Goal: Task Accomplishment & Management: Use online tool/utility

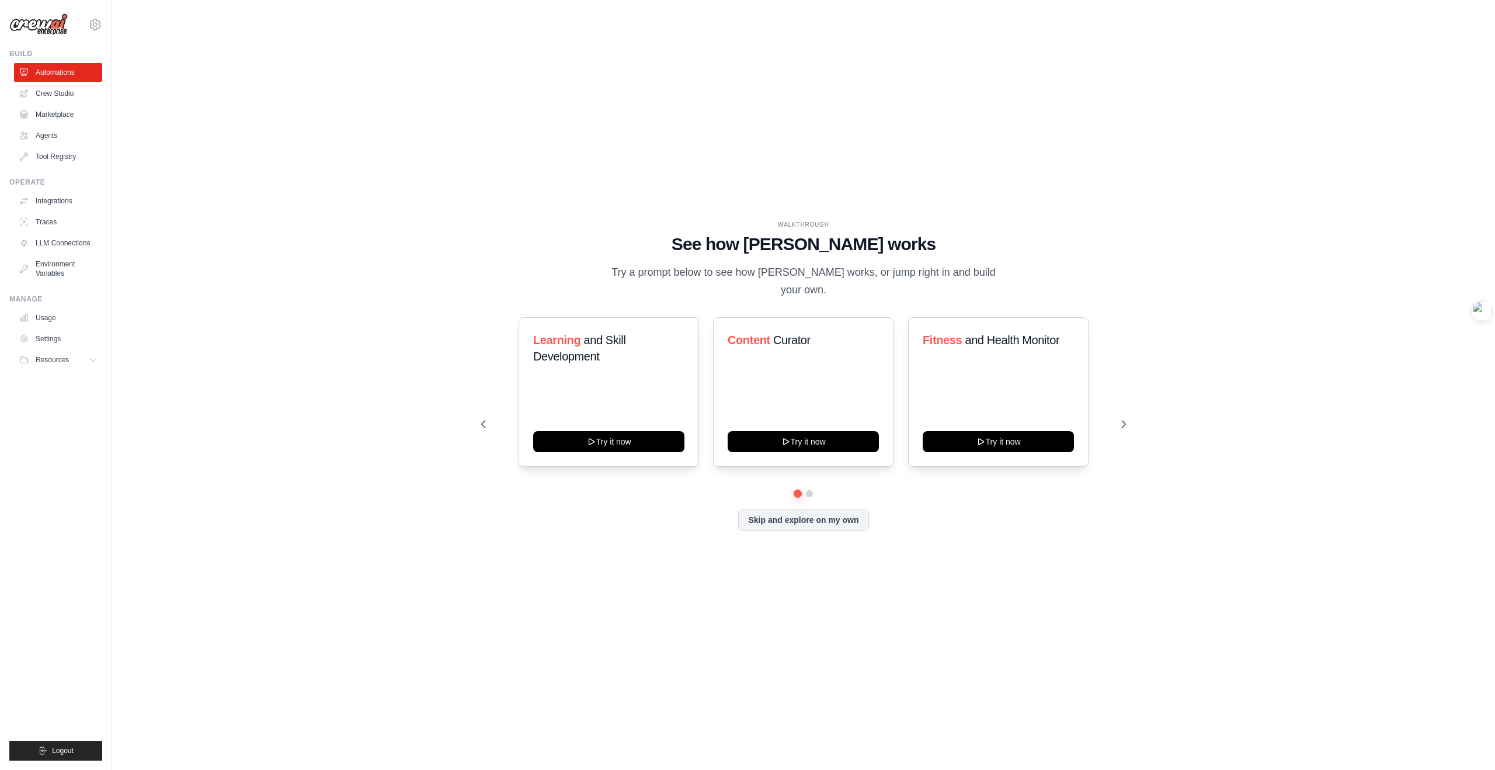
click at [814, 497] on div "Learning and Skill Development Try it now Content Curator Try it now Fitness an…" at bounding box center [803, 424] width 645 height 214
click at [810, 495] on button at bounding box center [809, 493] width 9 height 9
click at [798, 494] on button at bounding box center [798, 493] width 8 height 8
click at [1482, 182] on icon at bounding box center [1481, 180] width 9 height 9
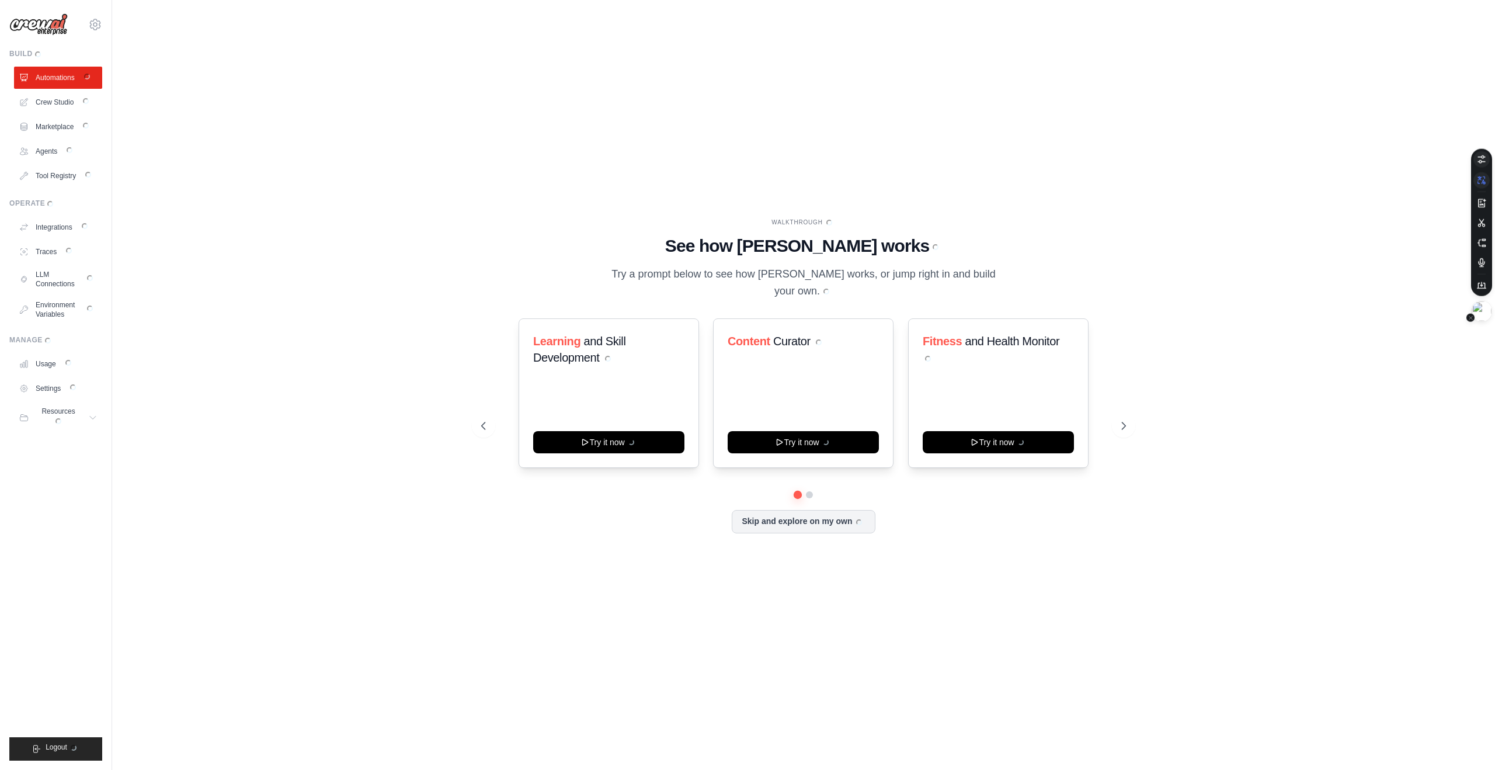
click at [1482, 157] on icon at bounding box center [1482, 159] width 8 height 8
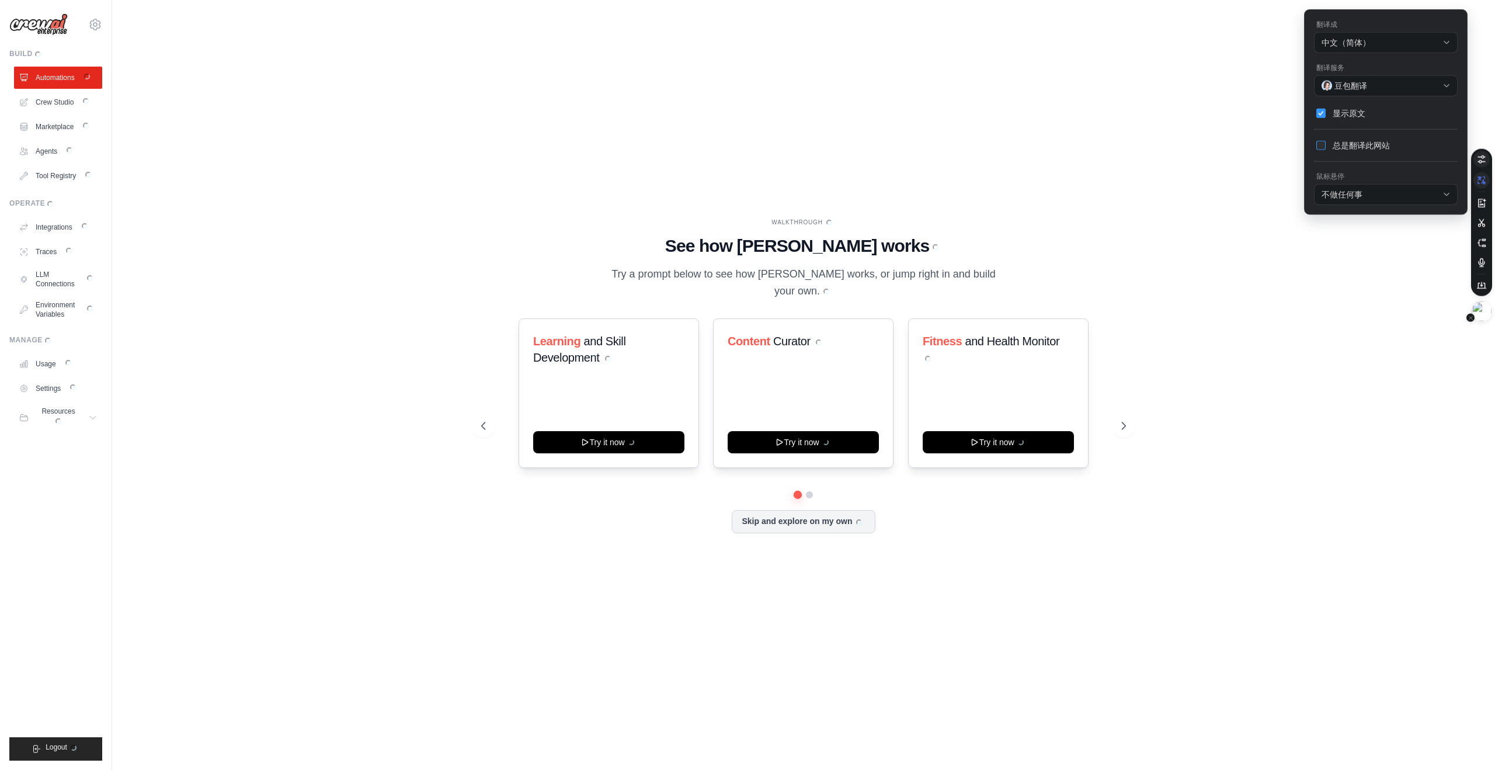
click at [1321, 142] on span at bounding box center [1320, 145] width 9 height 9
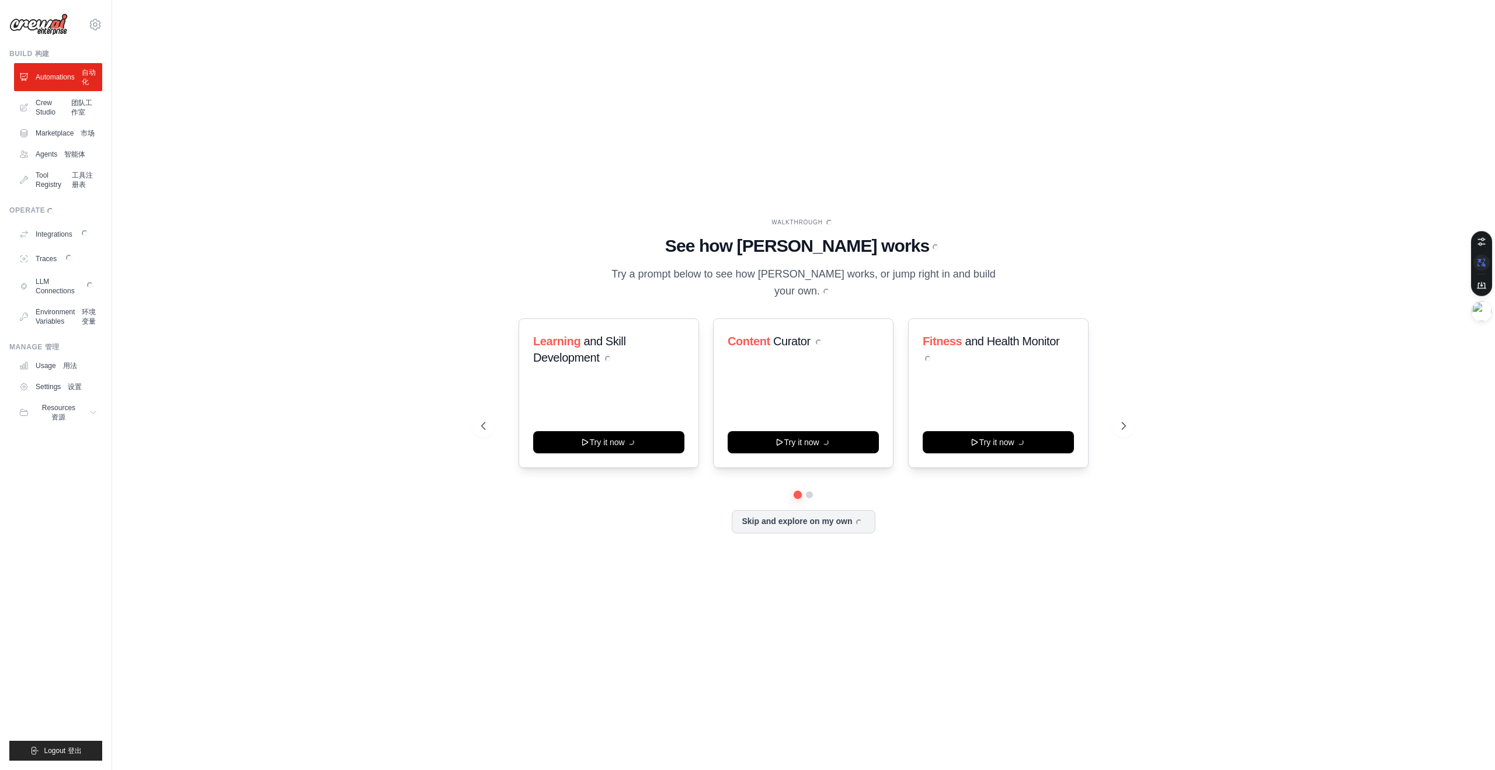
click at [1276, 502] on div "WALKTHROUGH WALKTHROUGH See how [PERSON_NAME] works See how [PERSON_NAME] works…" at bounding box center [804, 385] width 1346 height 746
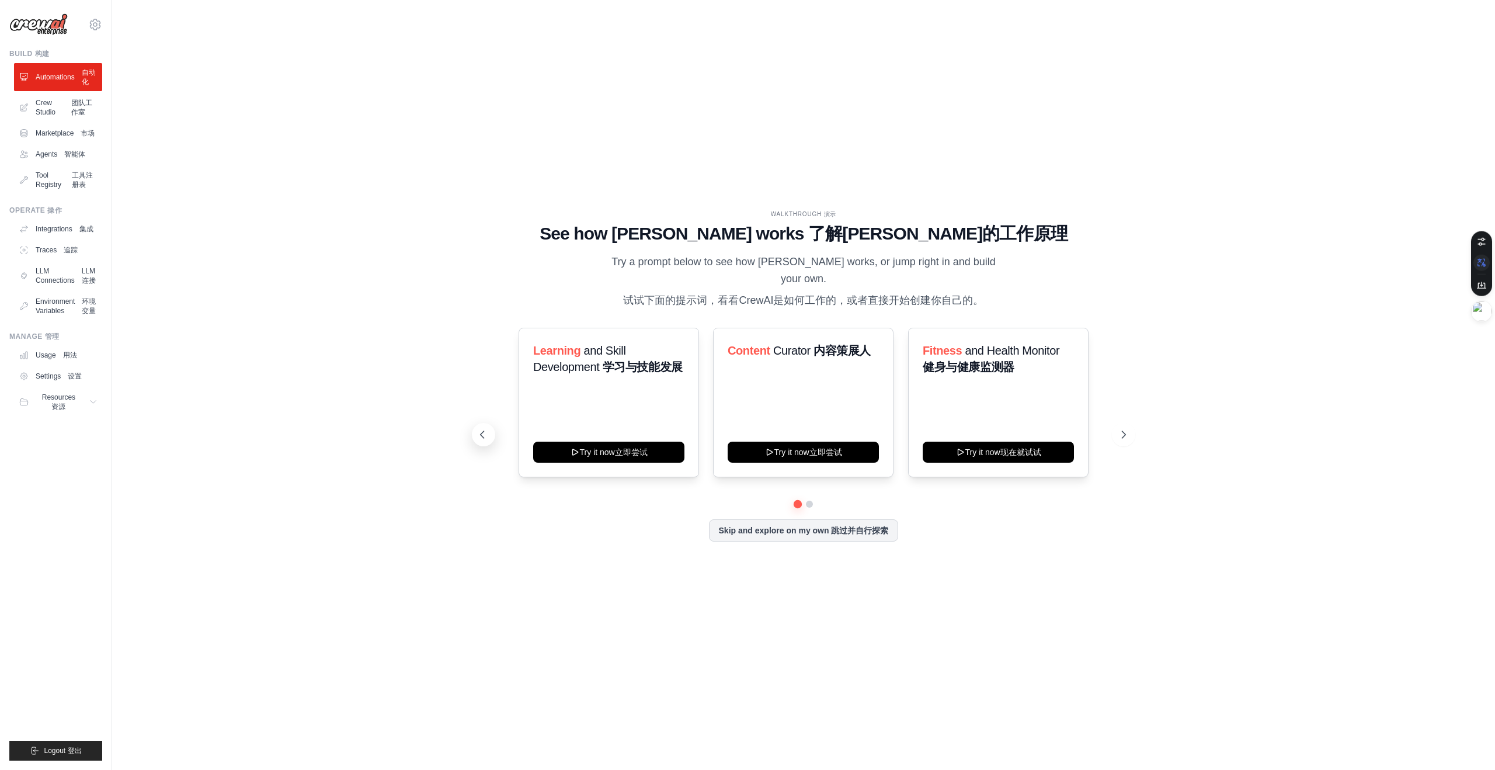
click at [484, 435] on icon at bounding box center [483, 435] width 12 height 12
click at [50, 154] on link "Agents Agents 智能体" at bounding box center [59, 154] width 88 height 19
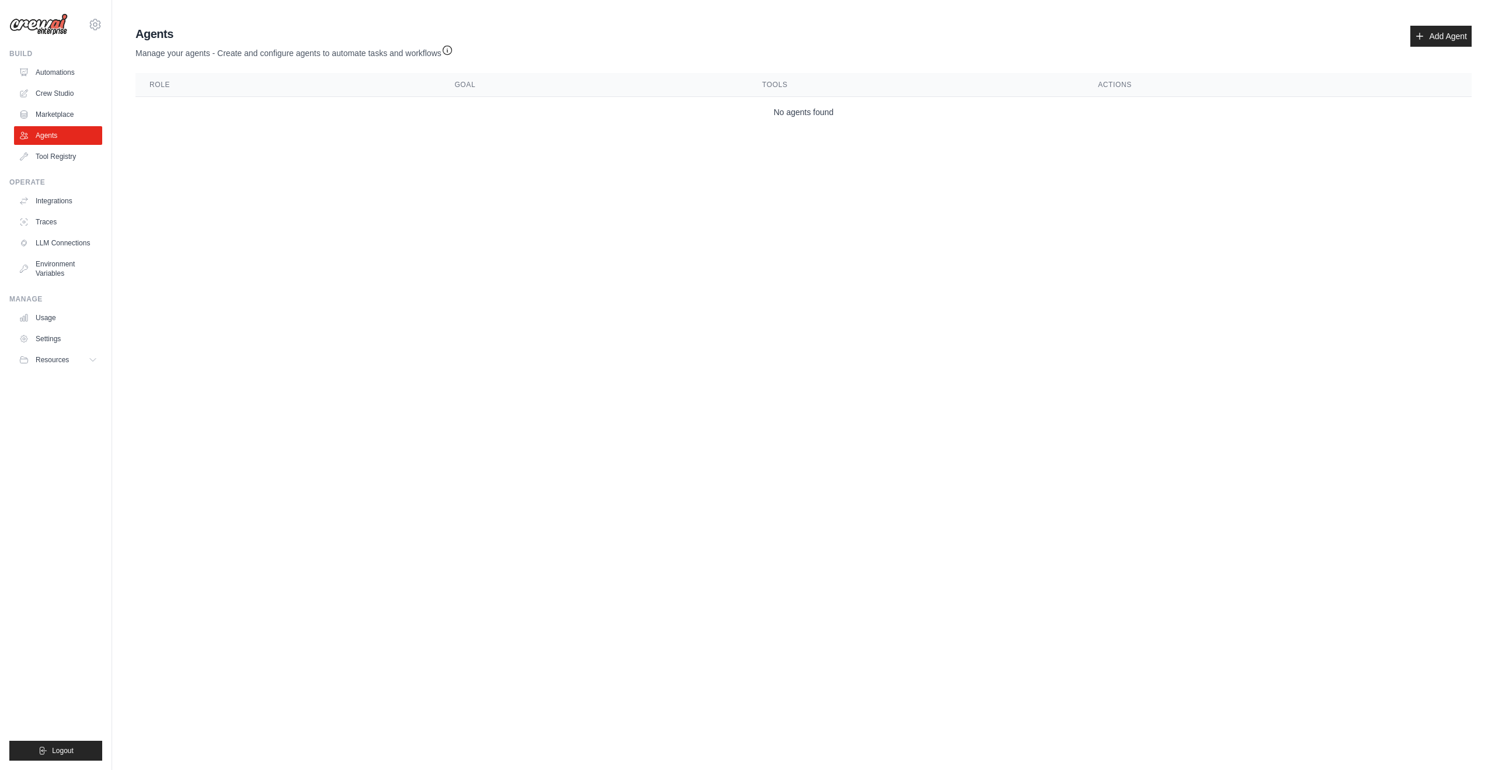
drag, startPoint x: 243, startPoint y: 257, endPoint x: 243, endPoint y: 248, distance: 8.8
click at [244, 257] on body "[EMAIL_ADDRESS][DOMAIN_NAME] Settings Build Automations Crew Studio" at bounding box center [747, 385] width 1495 height 770
click at [248, 261] on body "[EMAIL_ADDRESS][DOMAIN_NAME] Settings Build Automations Crew Studio" at bounding box center [747, 385] width 1495 height 770
click at [1104, 200] on body "[EMAIL_ADDRESS][DOMAIN_NAME] Settings Build Automations Crew Studio" at bounding box center [747, 385] width 1495 height 770
click at [1423, 41] on link "Add Agent" at bounding box center [1441, 36] width 61 height 21
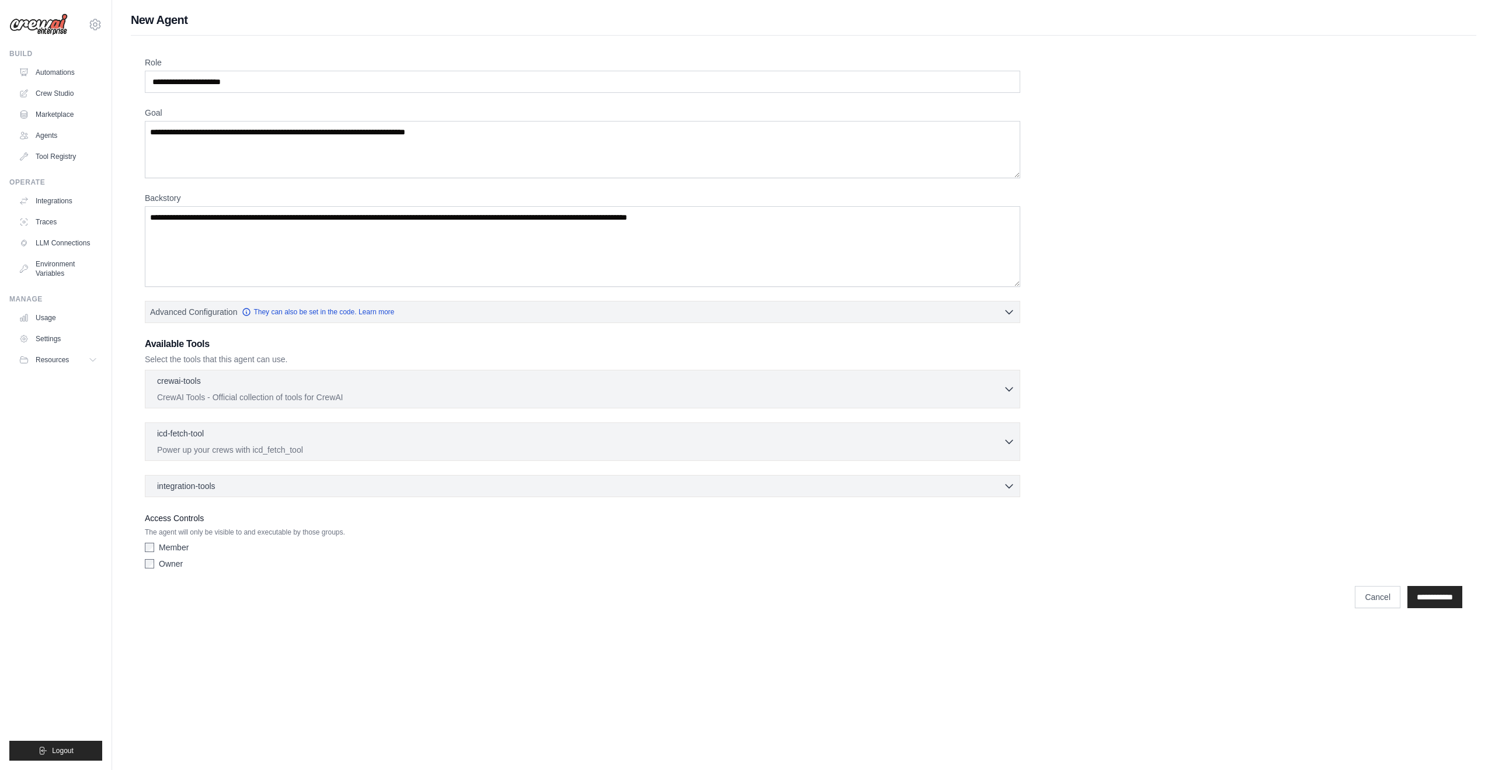
drag, startPoint x: 457, startPoint y: 643, endPoint x: 451, endPoint y: 635, distance: 10.4
click at [456, 644] on body "[EMAIL_ADDRESS][DOMAIN_NAME] Settings Build Automations Crew Studio" at bounding box center [747, 385] width 1495 height 770
click at [1429, 602] on input "**********" at bounding box center [1435, 597] width 55 height 22
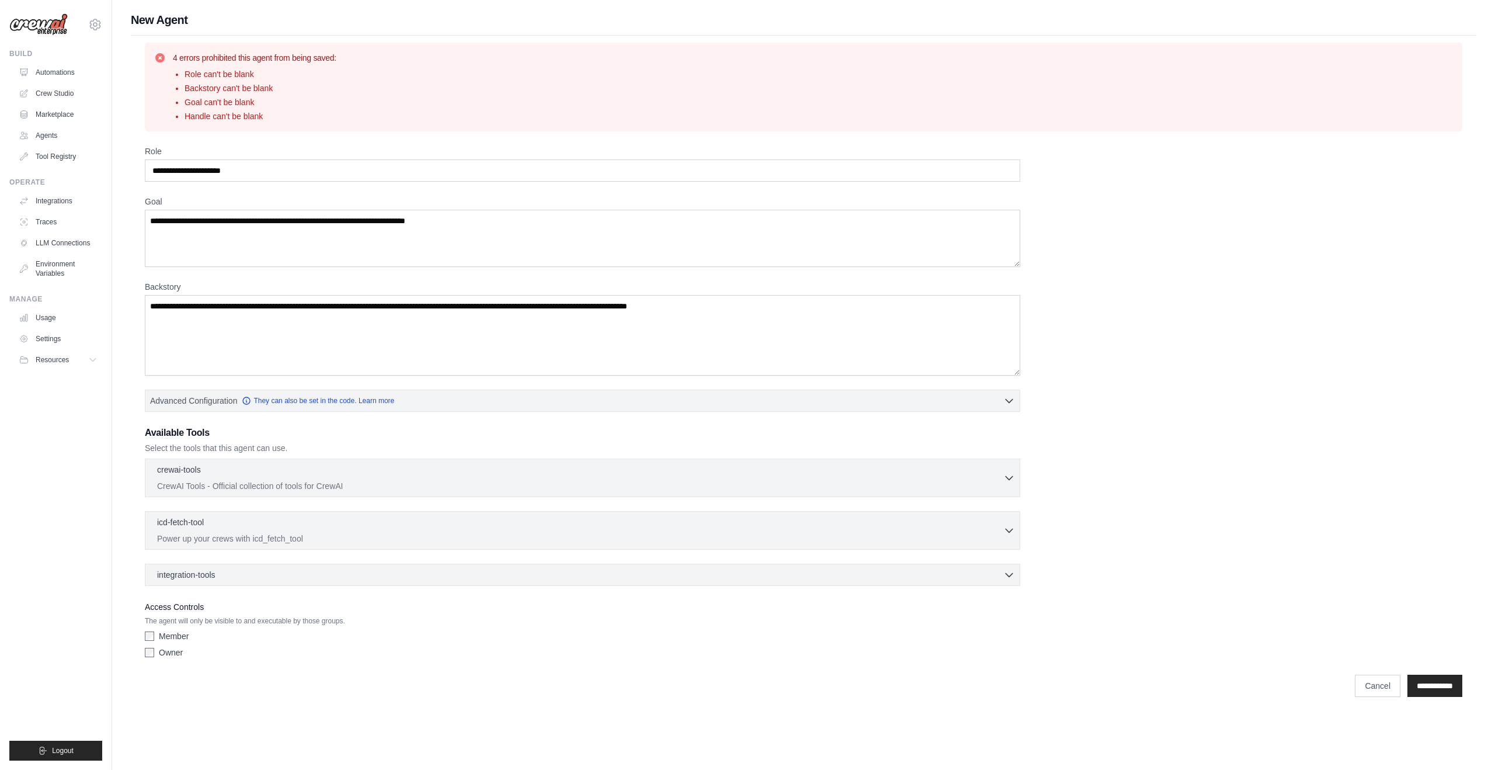
click at [214, 197] on label "Goal" at bounding box center [583, 202] width 876 height 12
click at [214, 210] on textarea "Goal" at bounding box center [583, 238] width 876 height 57
click at [127, 279] on div "New Agent 4 errors prohibited this agent from being saved: Role can't be blank …" at bounding box center [803, 358] width 1383 height 692
click at [47, 135] on link "Agents" at bounding box center [59, 135] width 88 height 19
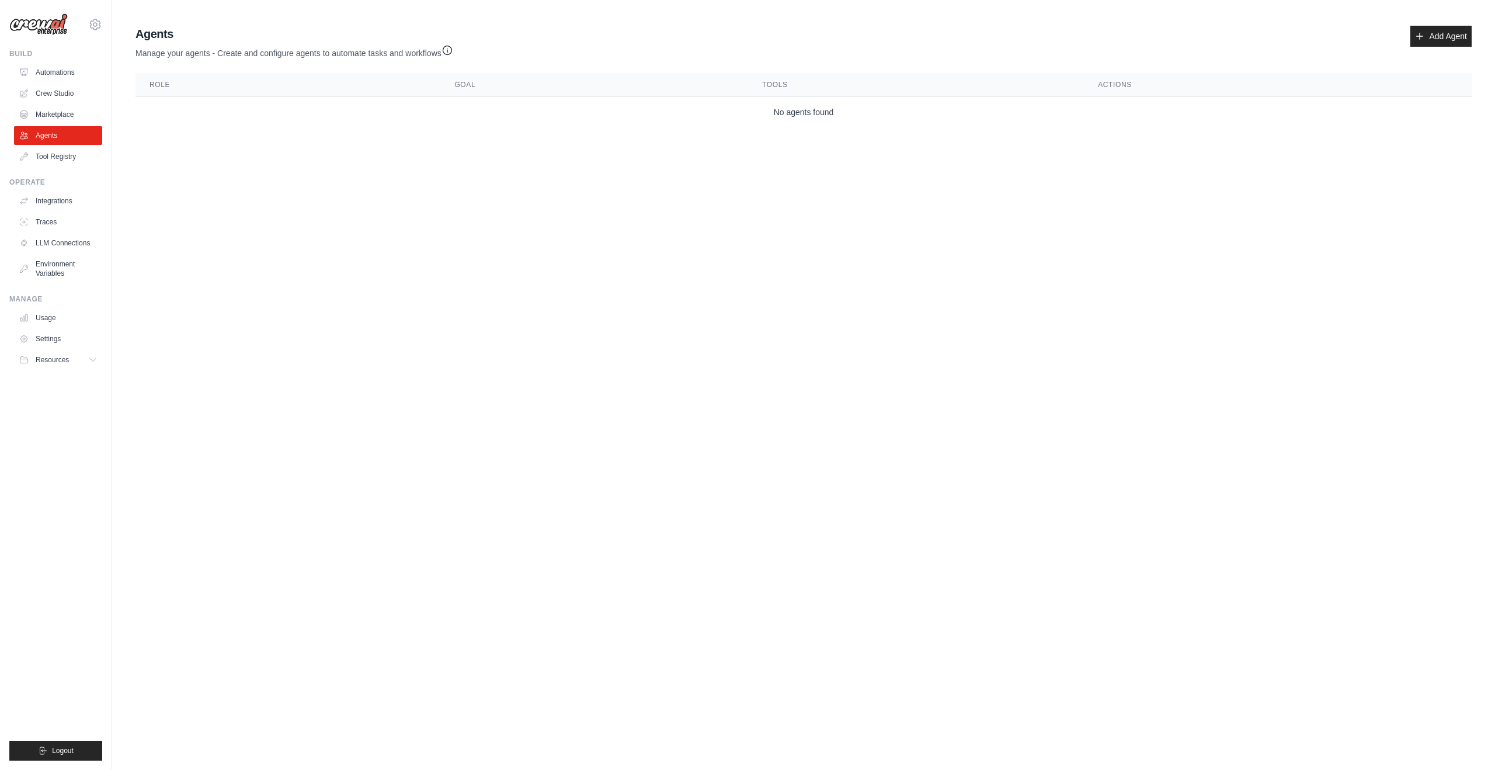
click at [53, 29] on img at bounding box center [38, 24] width 58 height 22
click at [47, 28] on img at bounding box center [38, 24] width 58 height 22
click at [92, 26] on icon at bounding box center [95, 25] width 14 height 14
drag, startPoint x: 284, startPoint y: 231, endPoint x: 121, endPoint y: 101, distance: 208.2
click at [282, 230] on body "[EMAIL_ADDRESS][DOMAIN_NAME] Settings Build Automations Crew Studio" at bounding box center [747, 385] width 1495 height 770
